Goal: Transaction & Acquisition: Purchase product/service

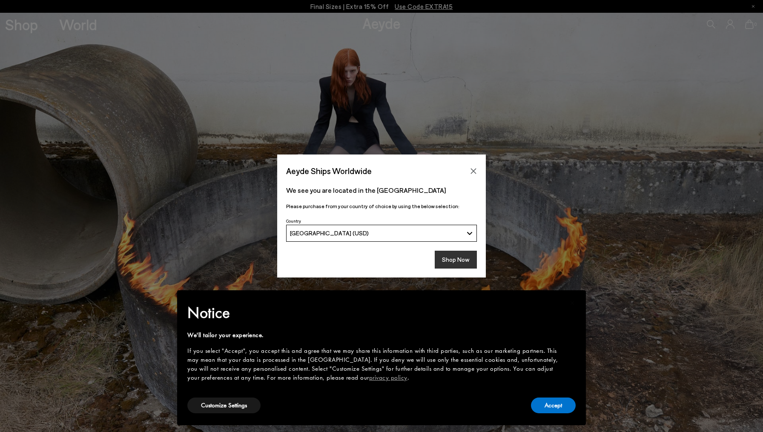
click at [458, 253] on button "Shop Now" at bounding box center [456, 260] width 42 height 18
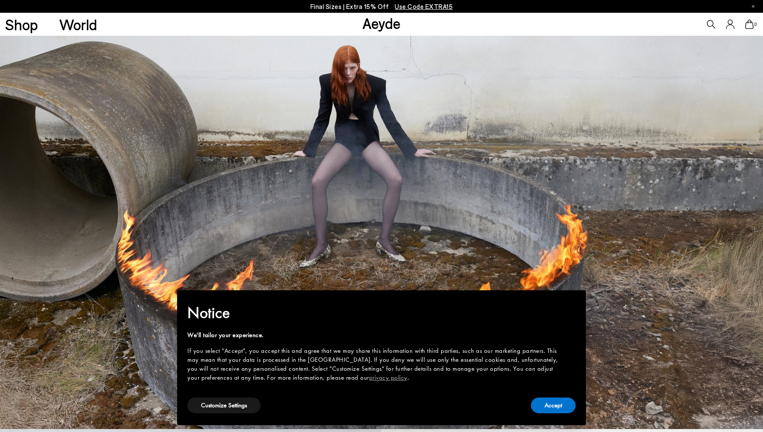
scroll to position [3, 0]
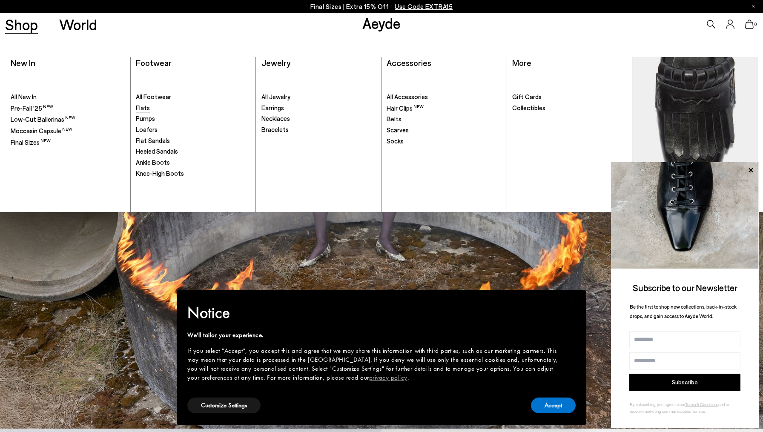
click at [142, 109] on span "Flats" at bounding box center [143, 108] width 14 height 8
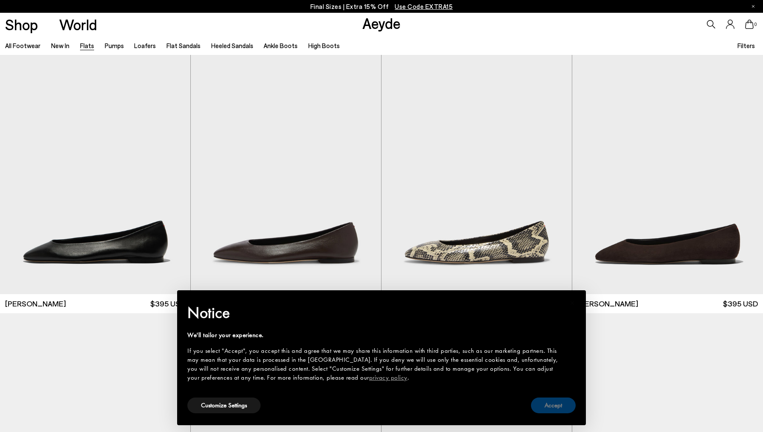
click at [567, 408] on button "Accept" at bounding box center [553, 406] width 45 height 16
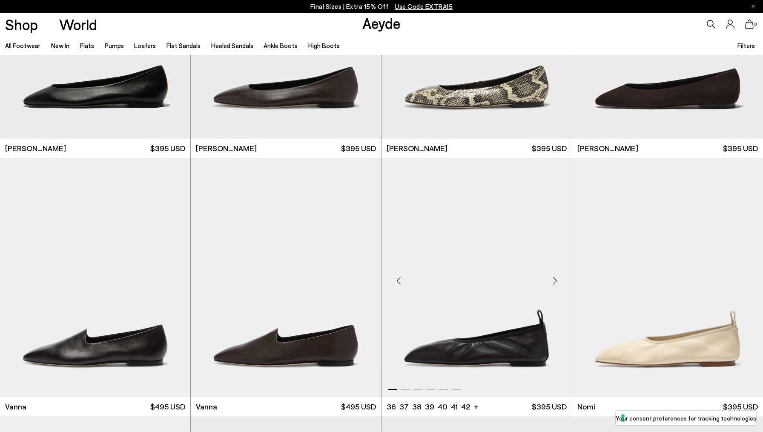
scroll to position [306, 0]
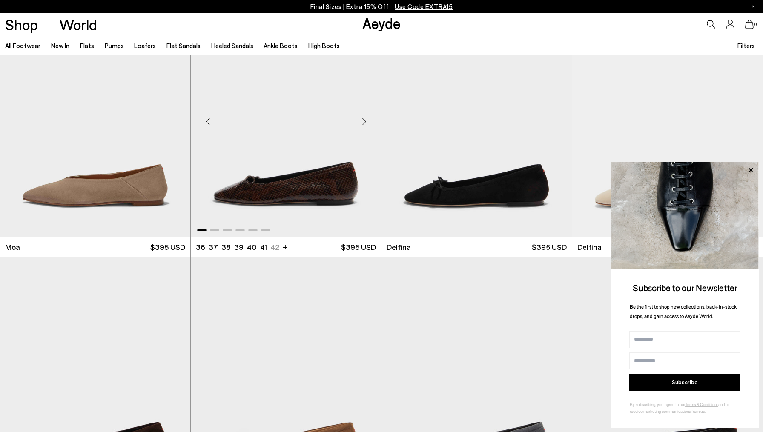
scroll to position [1897, 0]
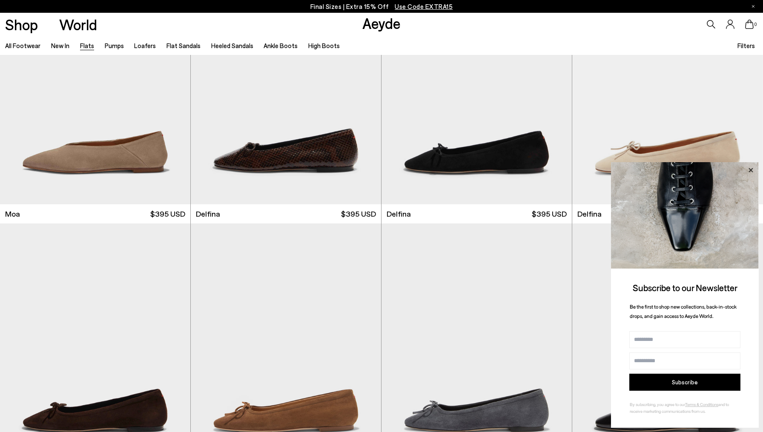
click at [750, 170] on icon at bounding box center [750, 170] width 4 height 4
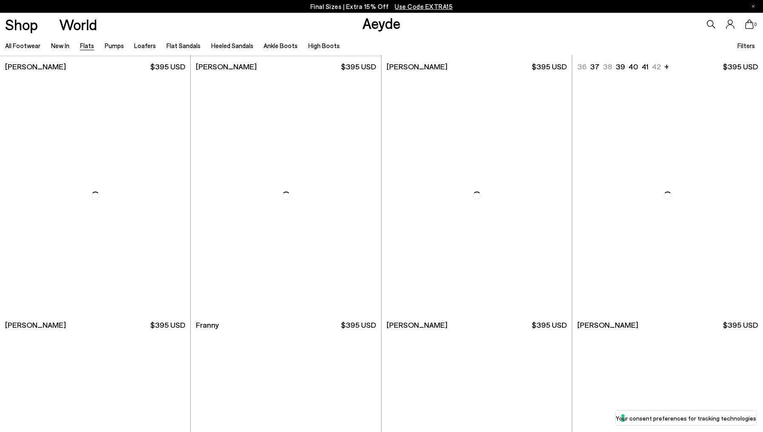
scroll to position [2823, 0]
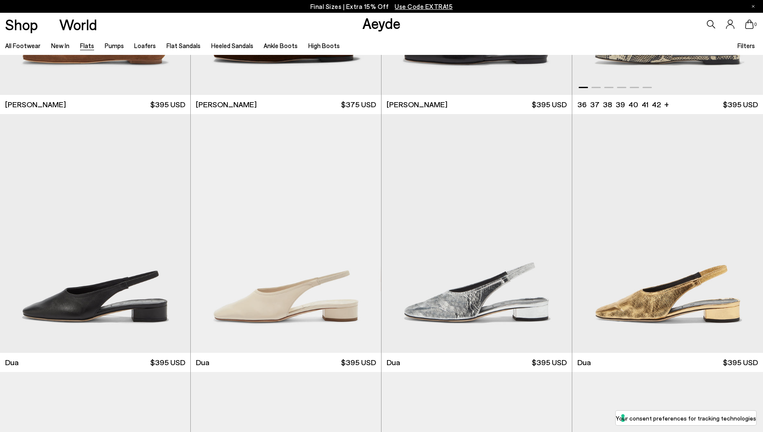
scroll to position [3557, 0]
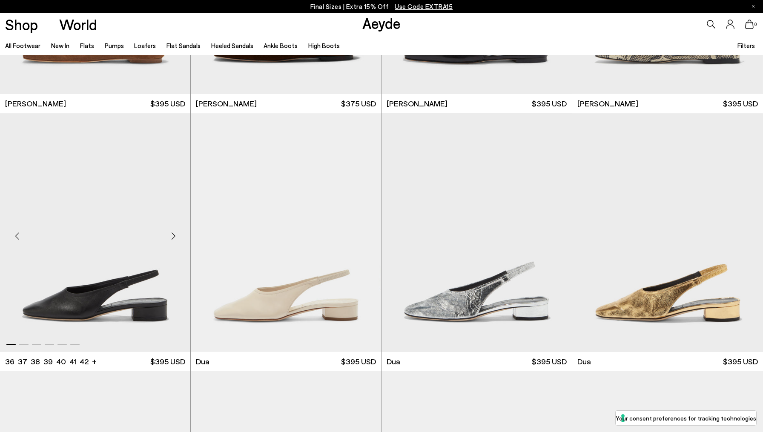
click at [174, 238] on div "Next slide" at bounding box center [173, 236] width 26 height 26
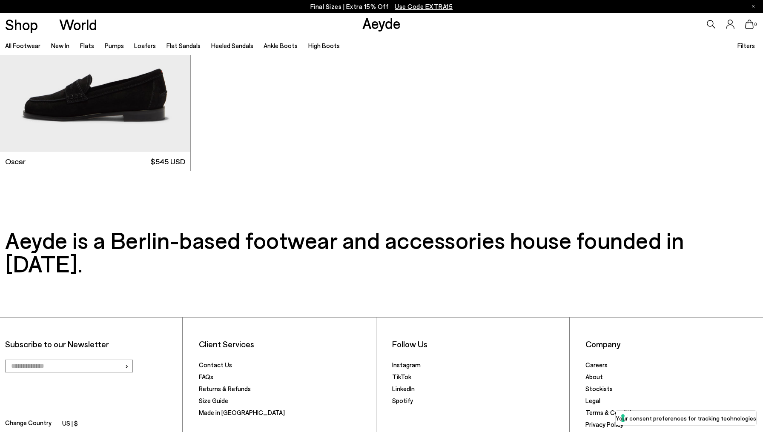
scroll to position [5567, 0]
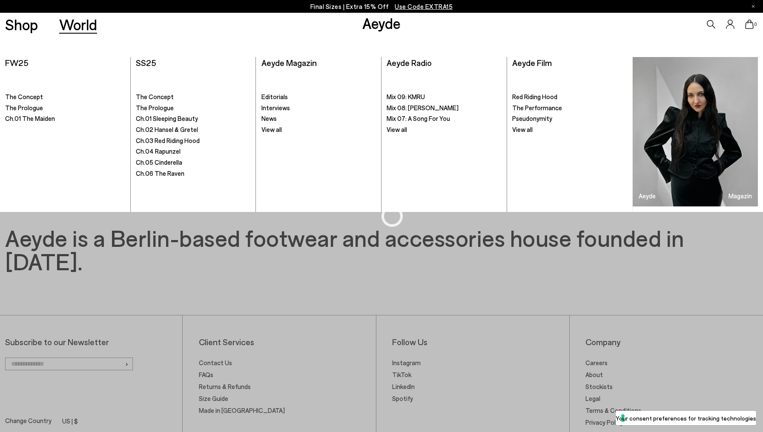
scroll to position [1915, 0]
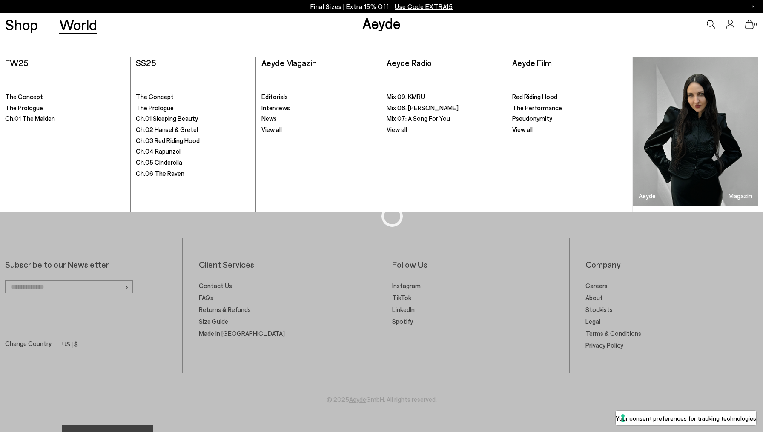
scroll to position [389, 0]
